Goal: Information Seeking & Learning: Learn about a topic

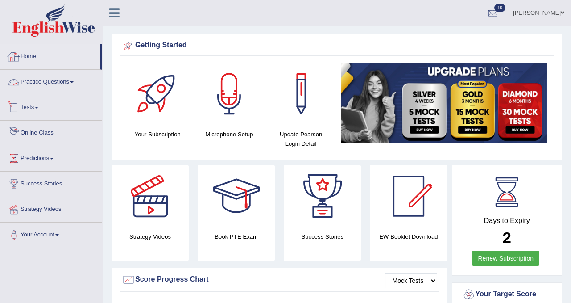
click at [22, 57] on link "Home" at bounding box center [50, 55] width 100 height 22
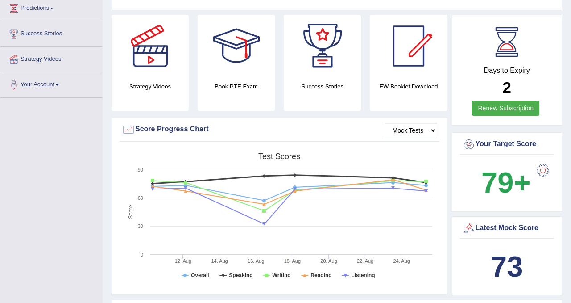
scroll to position [144, 0]
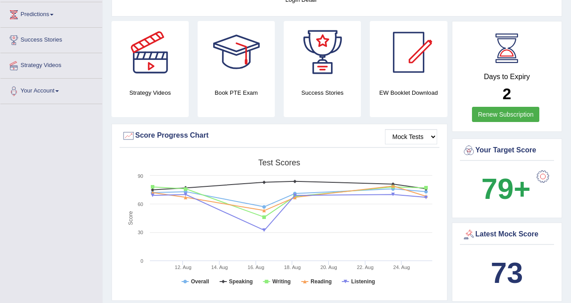
click at [543, 178] on div at bounding box center [543, 176] width 18 height 18
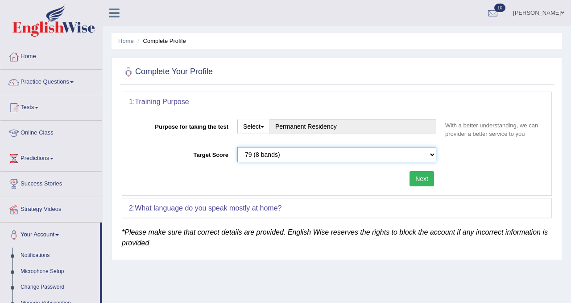
click at [431, 154] on select "Please select the correct value 50 (6 bands) 58 (6.5 bands) 65 (7 bands) 79 (8 …" at bounding box center [336, 154] width 199 height 15
click at [415, 181] on button "Next" at bounding box center [422, 178] width 25 height 15
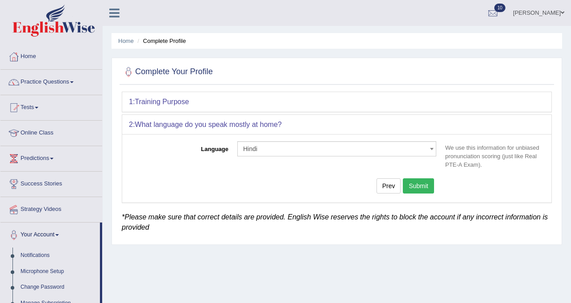
click at [415, 182] on button "Submit" at bounding box center [418, 185] width 31 height 15
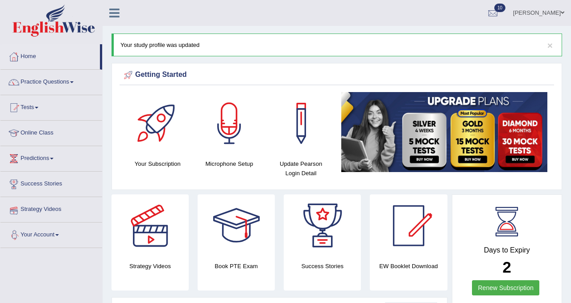
click at [63, 186] on link "Success Stories" at bounding box center [51, 182] width 102 height 22
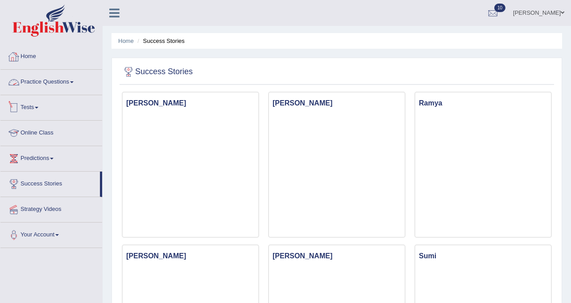
click at [26, 54] on link "Home" at bounding box center [51, 55] width 102 height 22
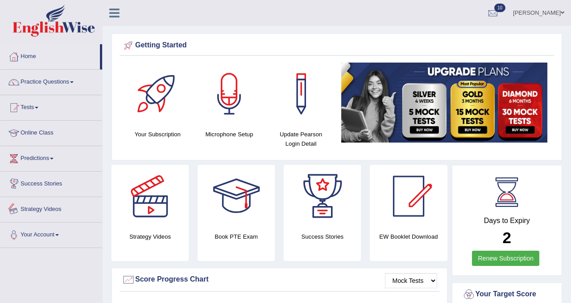
click at [36, 204] on link "Strategy Videos" at bounding box center [51, 208] width 102 height 22
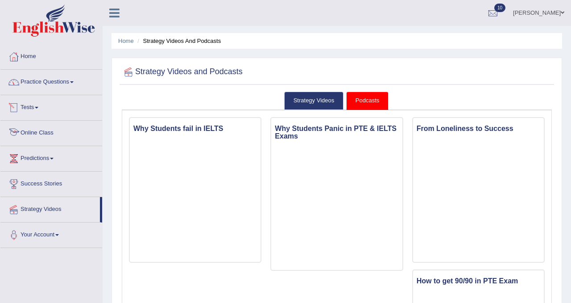
click at [38, 131] on link "Online Class" at bounding box center [51, 131] width 102 height 22
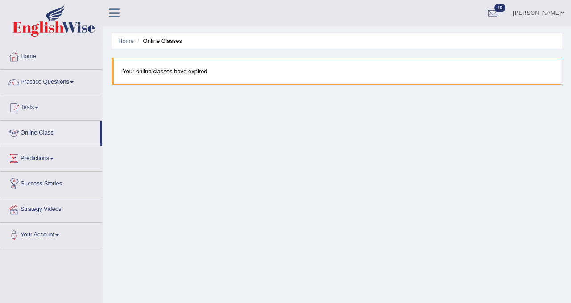
click at [41, 185] on link "Success Stories" at bounding box center [51, 182] width 102 height 22
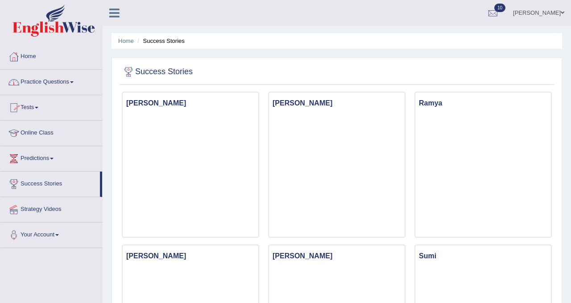
click at [32, 60] on link "Home" at bounding box center [51, 55] width 102 height 22
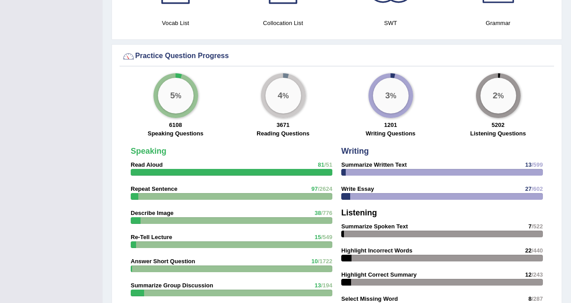
scroll to position [606, 0]
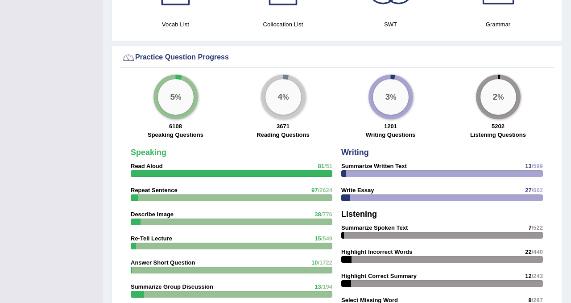
click at [170, 190] on strong "Repeat Sentence" at bounding box center [154, 190] width 47 height 7
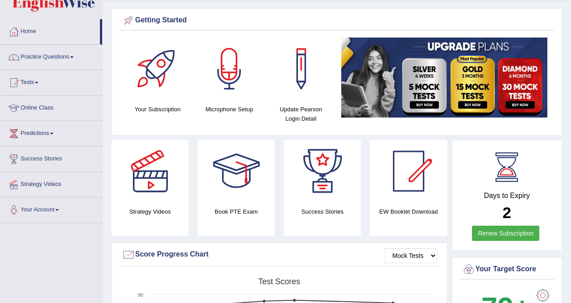
scroll to position [0, 0]
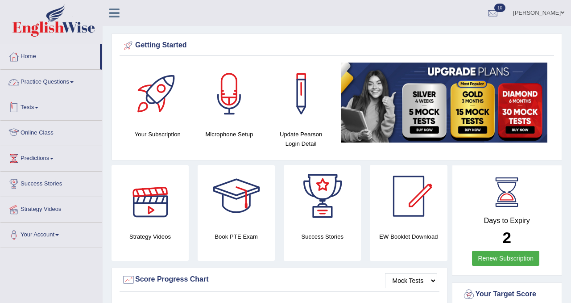
click at [70, 83] on link "Practice Questions" at bounding box center [51, 81] width 102 height 22
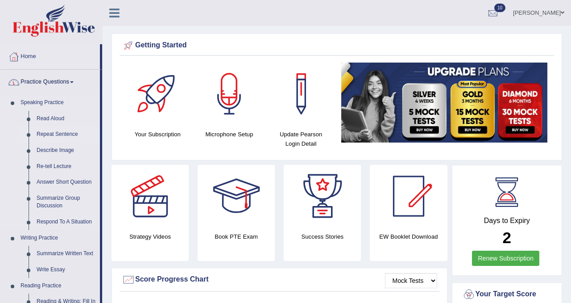
click at [62, 130] on link "Repeat Sentence" at bounding box center [66, 134] width 67 height 16
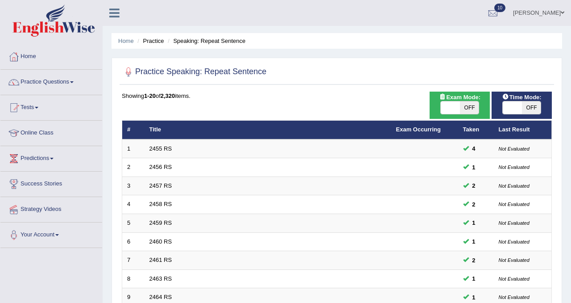
click at [474, 106] on span "OFF" at bounding box center [469, 107] width 19 height 12
checkbox input "true"
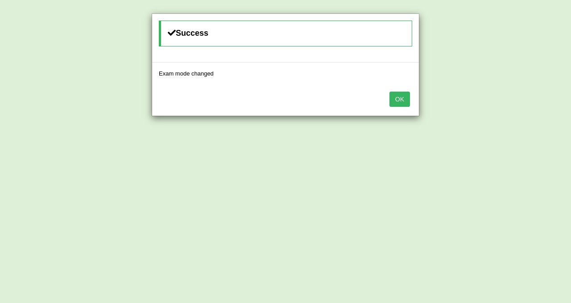
click at [395, 100] on button "OK" at bounding box center [400, 98] width 21 height 15
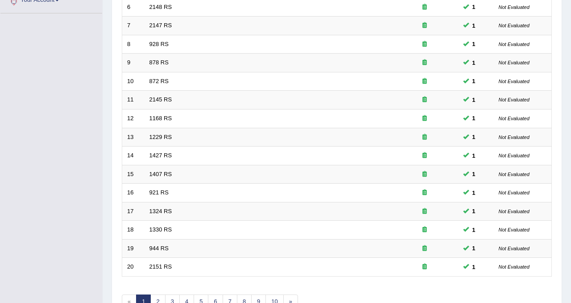
scroll to position [288, 0]
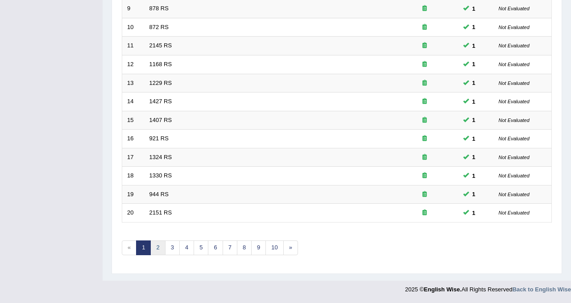
click at [161, 243] on link "2" at bounding box center [157, 247] width 15 height 15
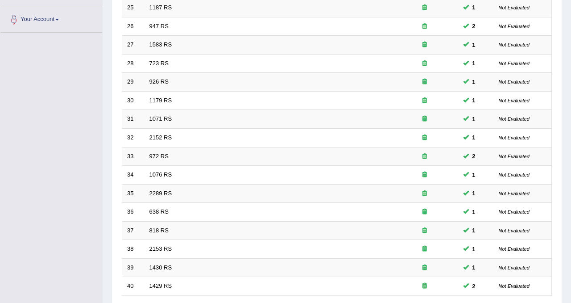
scroll to position [288, 0]
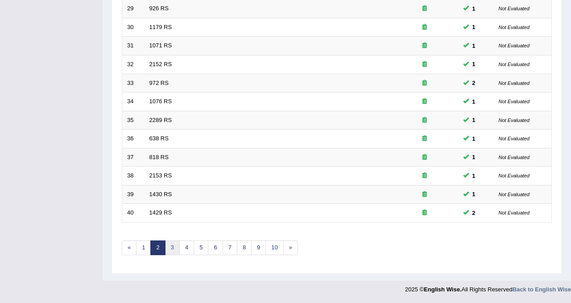
click at [171, 247] on link "3" at bounding box center [172, 247] width 15 height 15
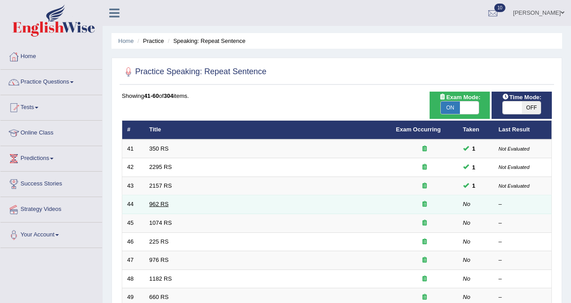
click at [159, 205] on link "962 RS" at bounding box center [158, 203] width 19 height 7
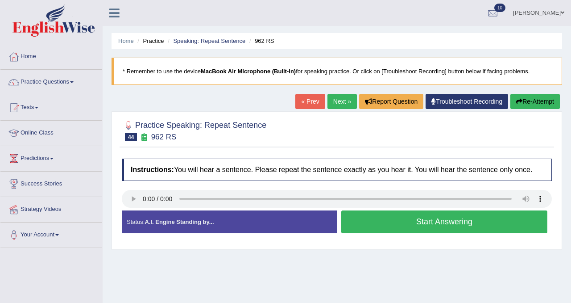
click at [376, 231] on button "Start Answering" at bounding box center [444, 221] width 206 height 23
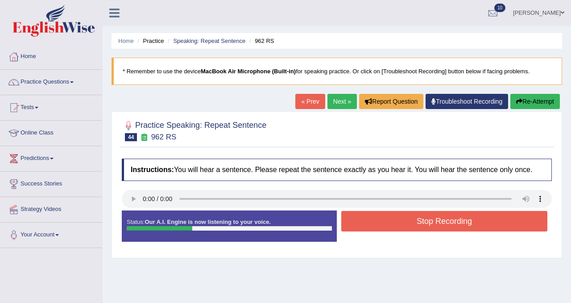
click at [376, 230] on button "Stop Recording" at bounding box center [444, 221] width 206 height 21
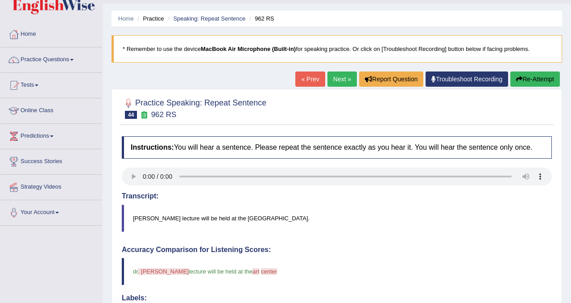
scroll to position [37, 0]
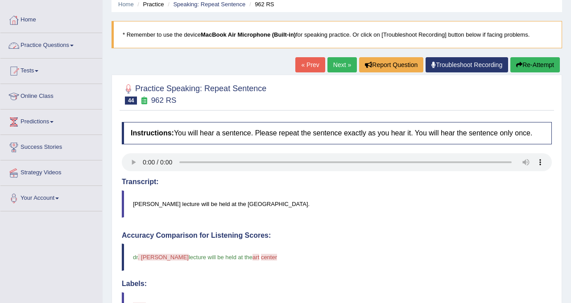
click at [70, 48] on link "Practice Questions" at bounding box center [51, 44] width 102 height 22
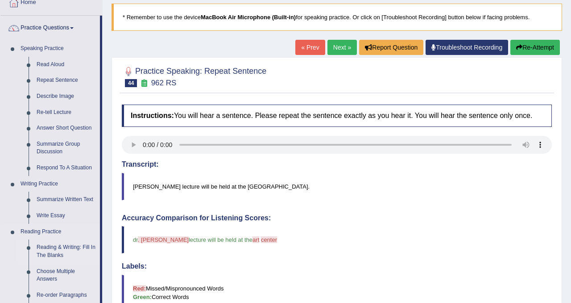
scroll to position [0, 0]
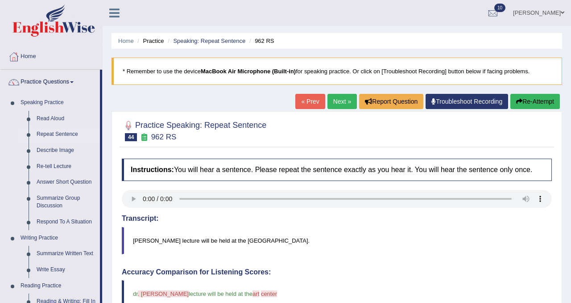
click at [80, 132] on link "Repeat Sentence" at bounding box center [66, 134] width 67 height 16
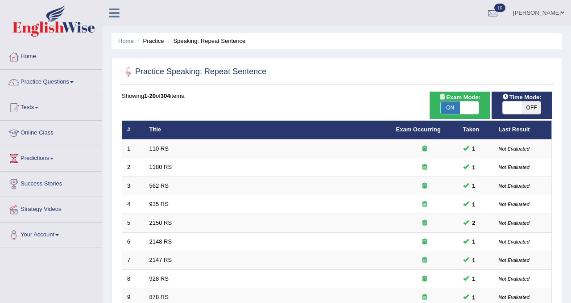
click at [535, 108] on span "OFF" at bounding box center [531, 107] width 19 height 12
checkbox input "true"
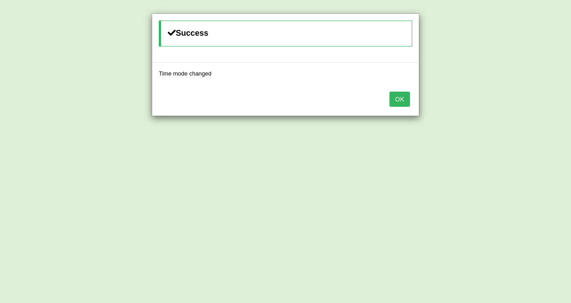
click at [402, 98] on button "OK" at bounding box center [400, 98] width 21 height 15
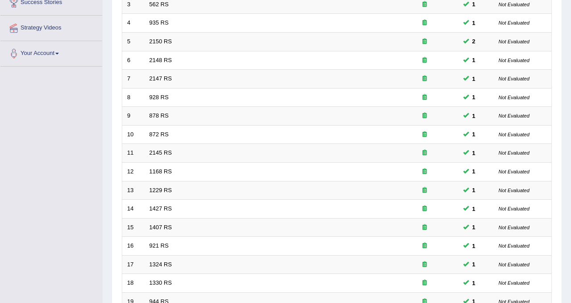
scroll to position [288, 0]
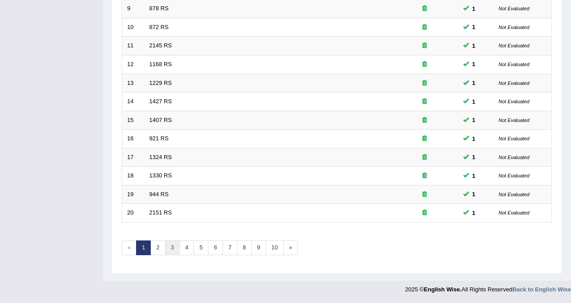
click at [168, 249] on link "3" at bounding box center [172, 247] width 15 height 15
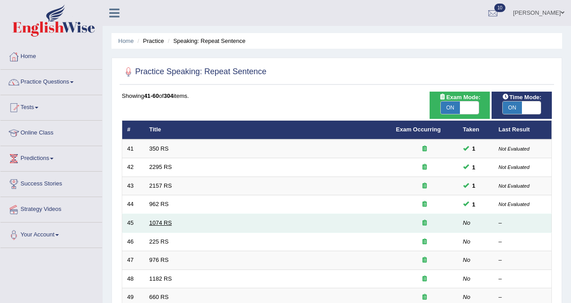
click at [153, 222] on link "1074 RS" at bounding box center [160, 222] width 23 height 7
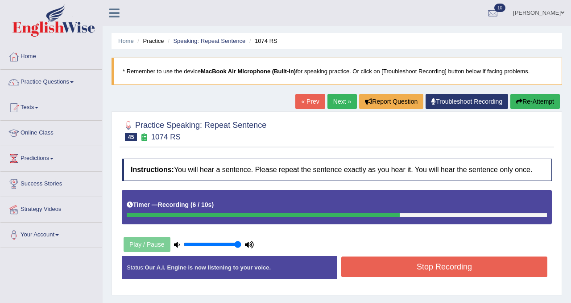
click at [353, 270] on button "Stop Recording" at bounding box center [444, 266] width 206 height 21
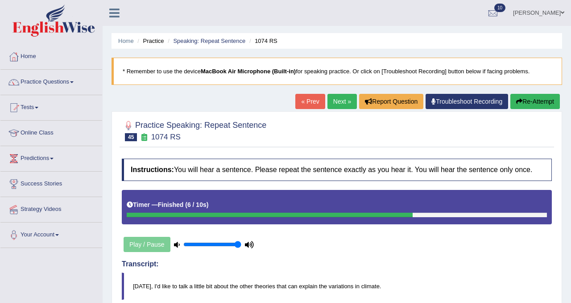
click at [344, 100] on link "Next »" at bounding box center [342, 101] width 29 height 15
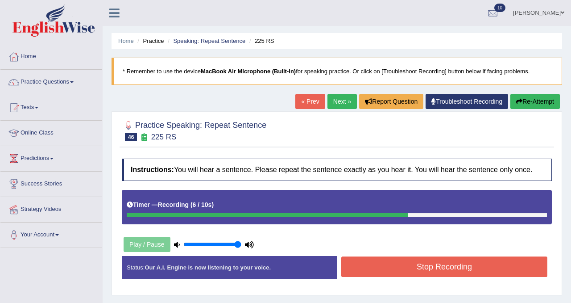
click at [384, 256] on div "Created with Highcharts 7.1.2 Great Too slow Too fast Time Speech pace meter: 0…" at bounding box center [447, 255] width 220 height 0
click at [373, 274] on button "Stop Recording" at bounding box center [444, 266] width 206 height 21
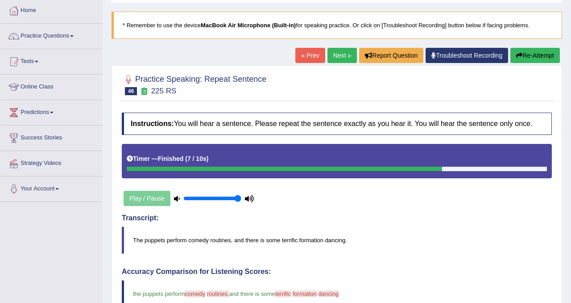
scroll to position [43, 0]
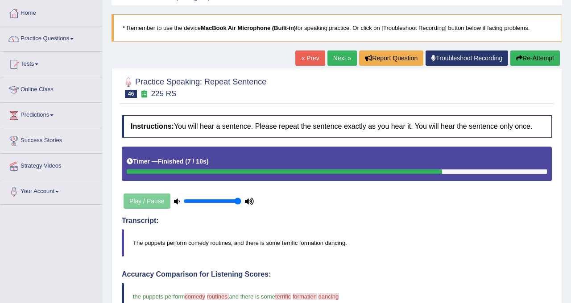
click at [334, 59] on link "Next »" at bounding box center [342, 57] width 29 height 15
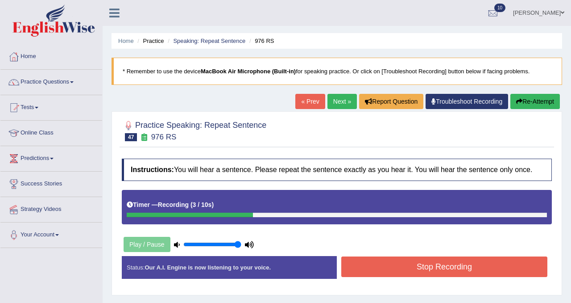
click at [374, 272] on button "Stop Recording" at bounding box center [444, 266] width 206 height 21
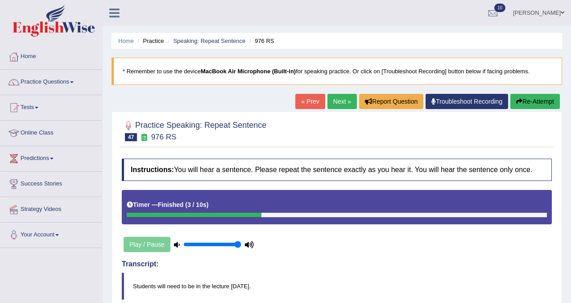
click at [342, 104] on link "Next »" at bounding box center [342, 101] width 29 height 15
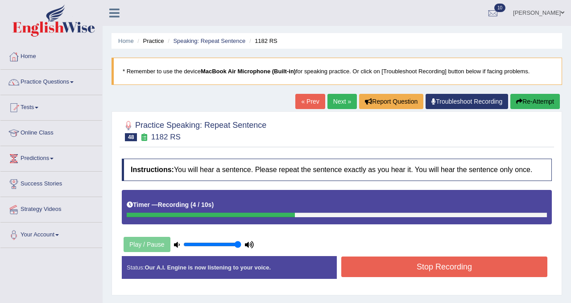
click at [460, 273] on button "Stop Recording" at bounding box center [444, 266] width 206 height 21
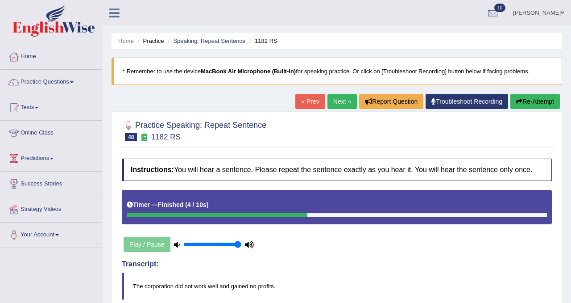
click at [343, 101] on link "Next »" at bounding box center [342, 101] width 29 height 15
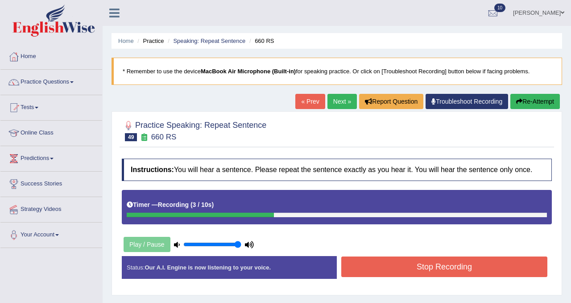
click at [439, 267] on button "Stop Recording" at bounding box center [444, 266] width 206 height 21
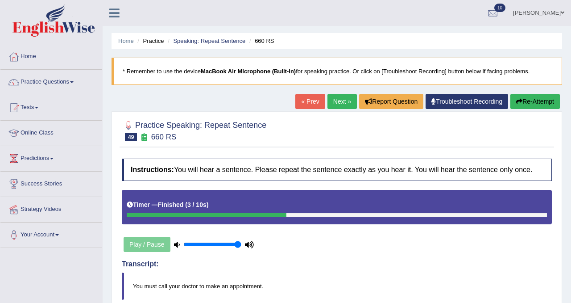
click at [343, 104] on link "Next »" at bounding box center [342, 101] width 29 height 15
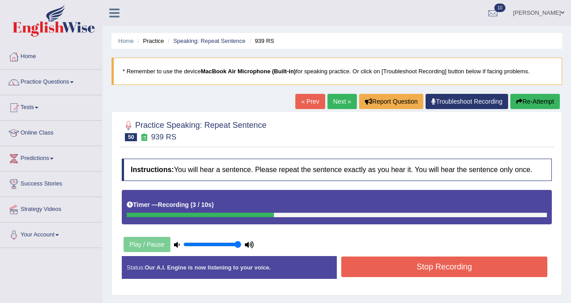
click at [523, 100] on button "Re-Attempt" at bounding box center [535, 101] width 50 height 15
click at [411, 277] on button "Stop Recording" at bounding box center [444, 266] width 206 height 21
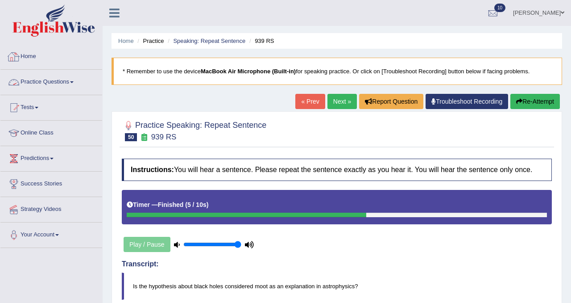
click at [33, 53] on link "Home" at bounding box center [51, 55] width 102 height 22
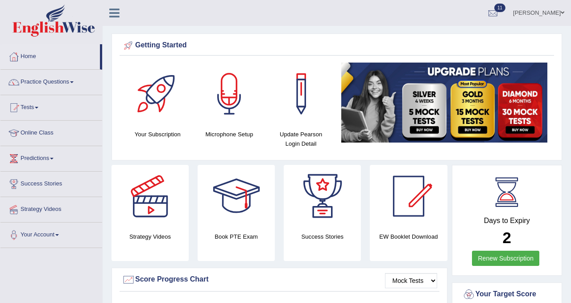
click at [486, 8] on div at bounding box center [492, 13] width 13 height 13
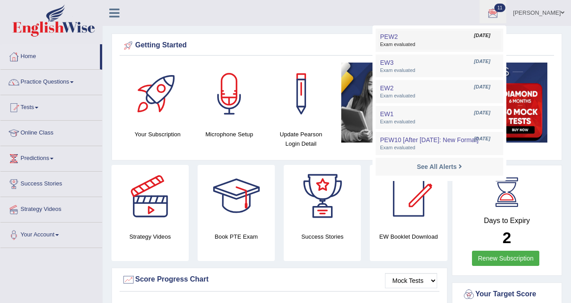
click at [448, 31] on link "PEW2 Aug 26, 2025 Exam evaluated" at bounding box center [439, 40] width 123 height 19
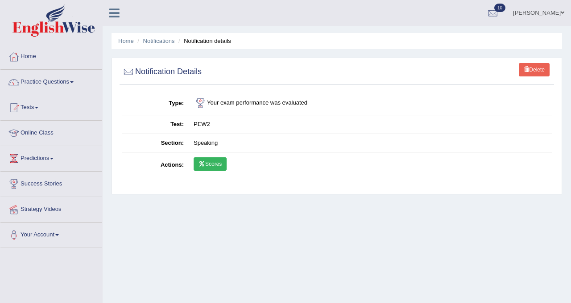
click at [218, 168] on link "Scores" at bounding box center [210, 163] width 33 height 13
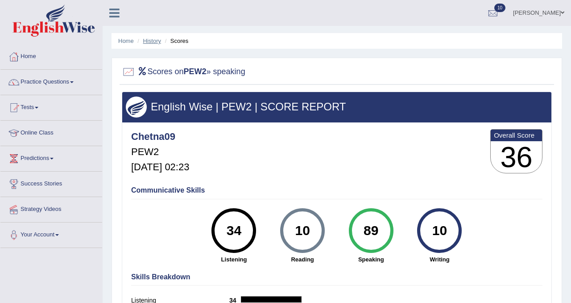
click at [152, 43] on link "History" at bounding box center [152, 40] width 18 height 7
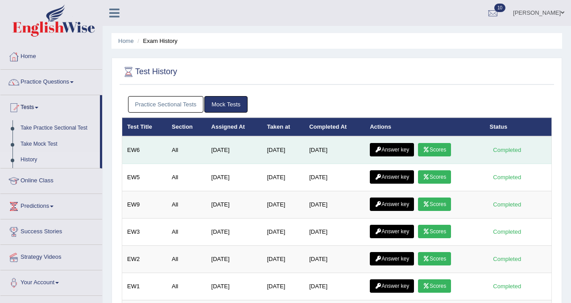
click at [402, 153] on link "Answer key" at bounding box center [392, 149] width 44 height 13
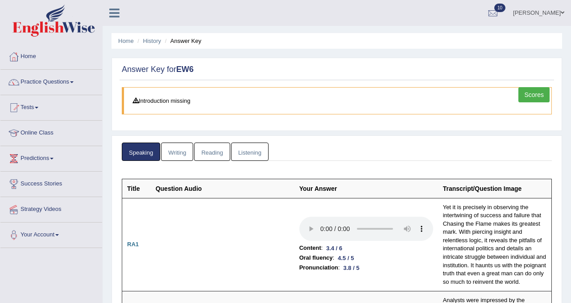
click at [177, 144] on link "Writing" at bounding box center [177, 151] width 32 height 18
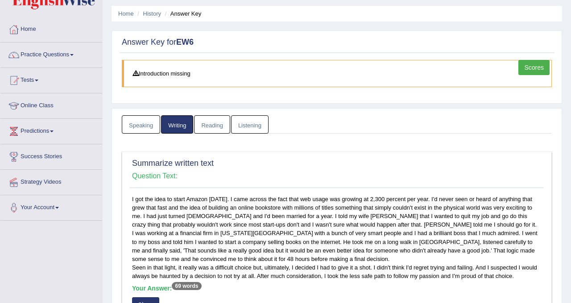
scroll to position [4, 0]
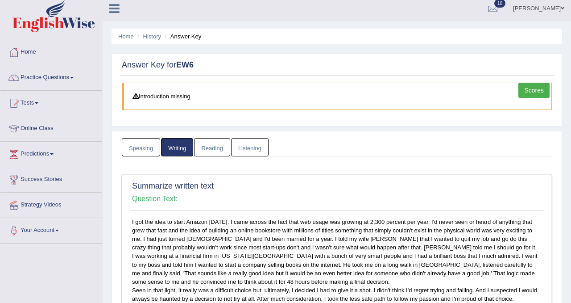
click at [154, 41] on ul "Home History Answer Key" at bounding box center [337, 37] width 451 height 16
click at [155, 37] on link "History" at bounding box center [152, 36] width 18 height 7
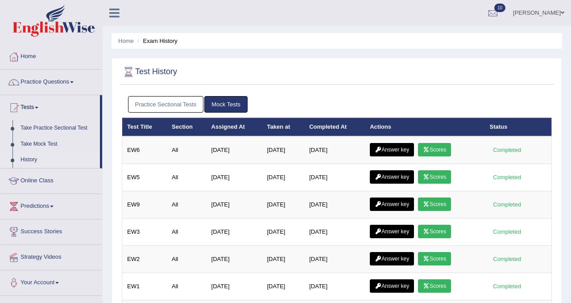
click at [185, 108] on link "Practice Sectional Tests" at bounding box center [166, 104] width 76 height 17
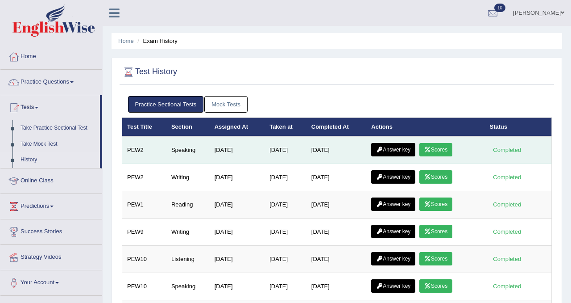
click at [402, 153] on link "Answer key" at bounding box center [393, 149] width 44 height 13
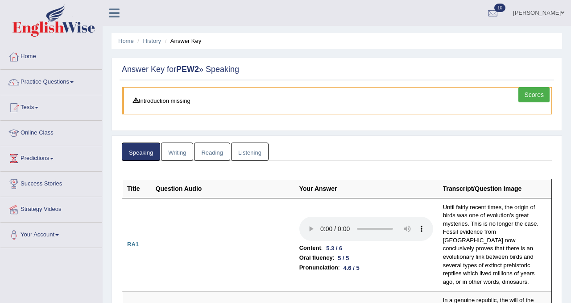
click at [247, 154] on link "Listening" at bounding box center [249, 151] width 37 height 18
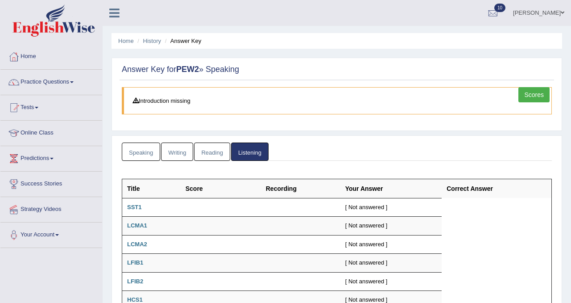
click at [219, 154] on link "Reading" at bounding box center [212, 151] width 36 height 18
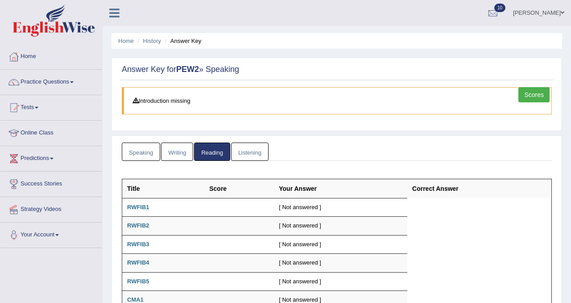
click at [175, 158] on link "Writing" at bounding box center [177, 151] width 32 height 18
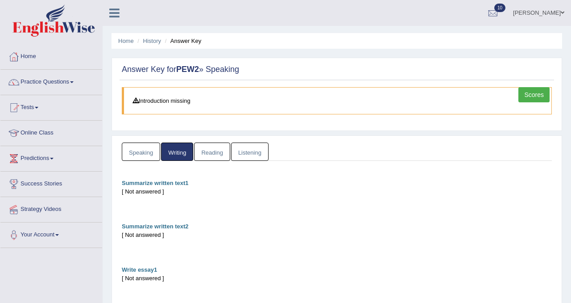
click at [158, 156] on link "Speaking" at bounding box center [141, 151] width 38 height 18
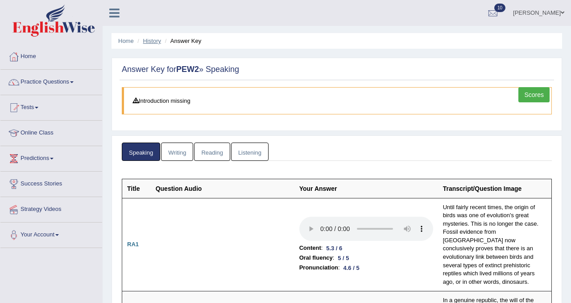
click at [154, 44] on link "History" at bounding box center [152, 40] width 18 height 7
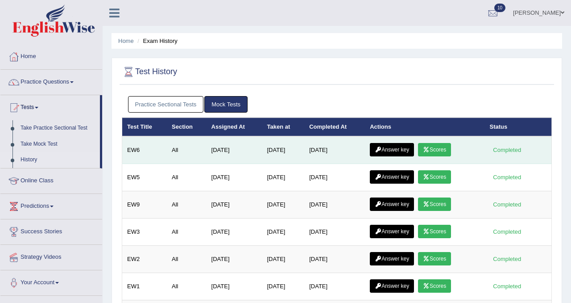
click at [444, 143] on link "Scores" at bounding box center [434, 149] width 33 height 13
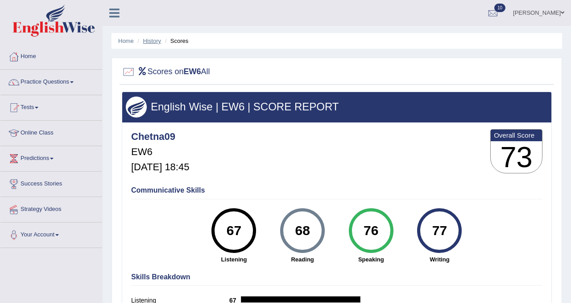
click at [156, 40] on link "History" at bounding box center [152, 40] width 18 height 7
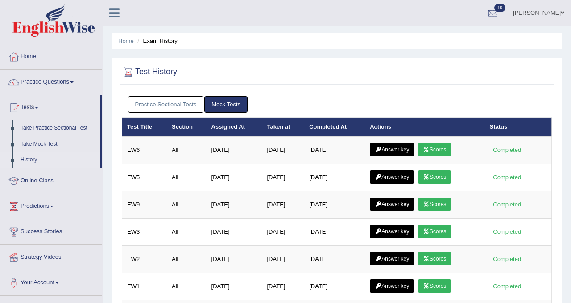
click at [178, 102] on link "Practice Sectional Tests" at bounding box center [166, 104] width 76 height 17
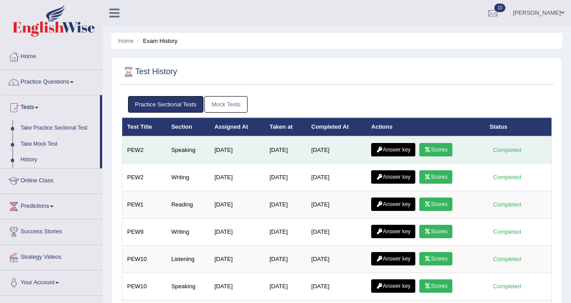
click at [445, 149] on link "Scores" at bounding box center [435, 149] width 33 height 13
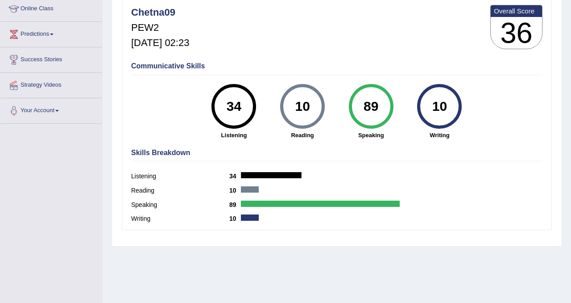
scroll to position [123, 0]
